Goal: Find specific page/section

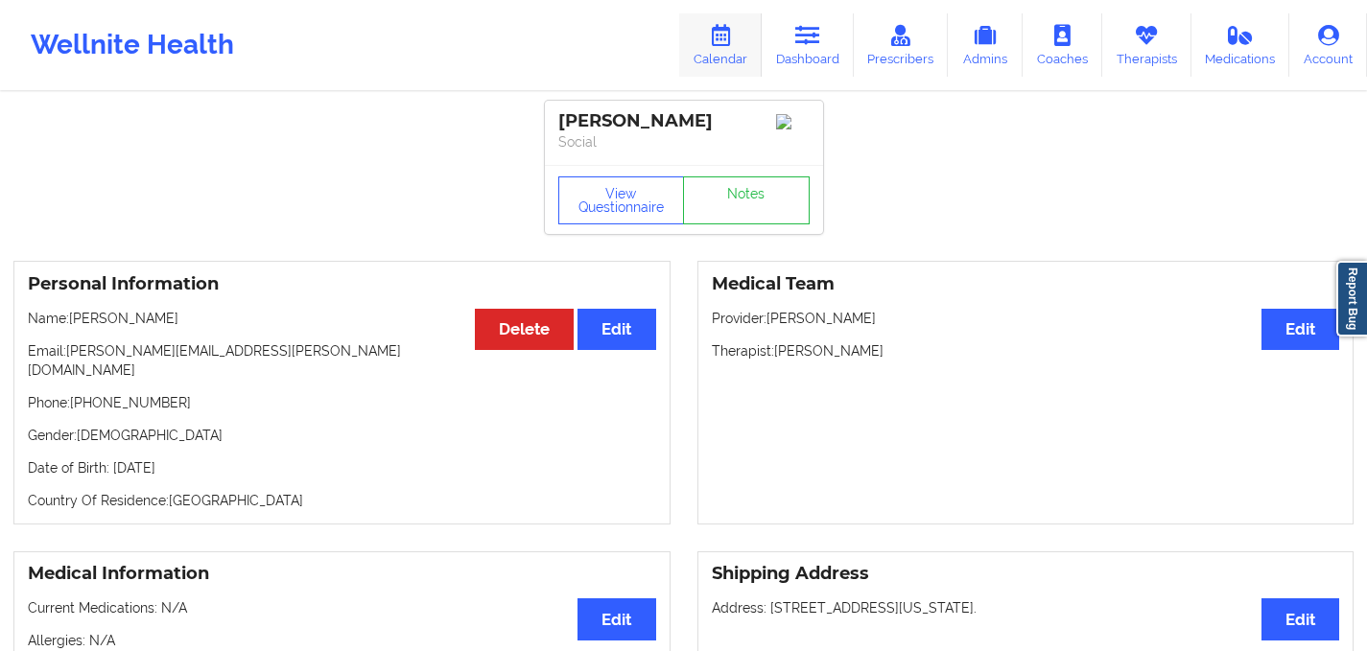
click at [741, 56] on link "Calendar" at bounding box center [720, 44] width 83 height 63
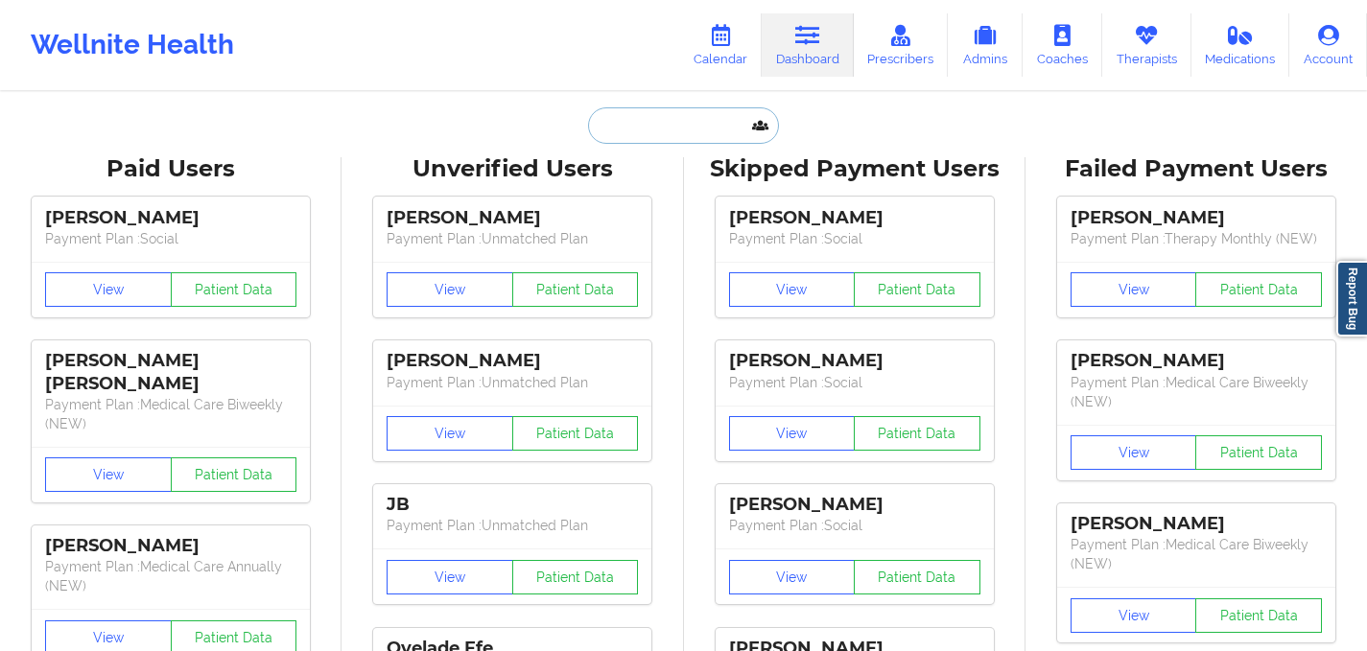
click at [628, 129] on input "text" at bounding box center [683, 125] width 190 height 36
